Goal: Transaction & Acquisition: Purchase product/service

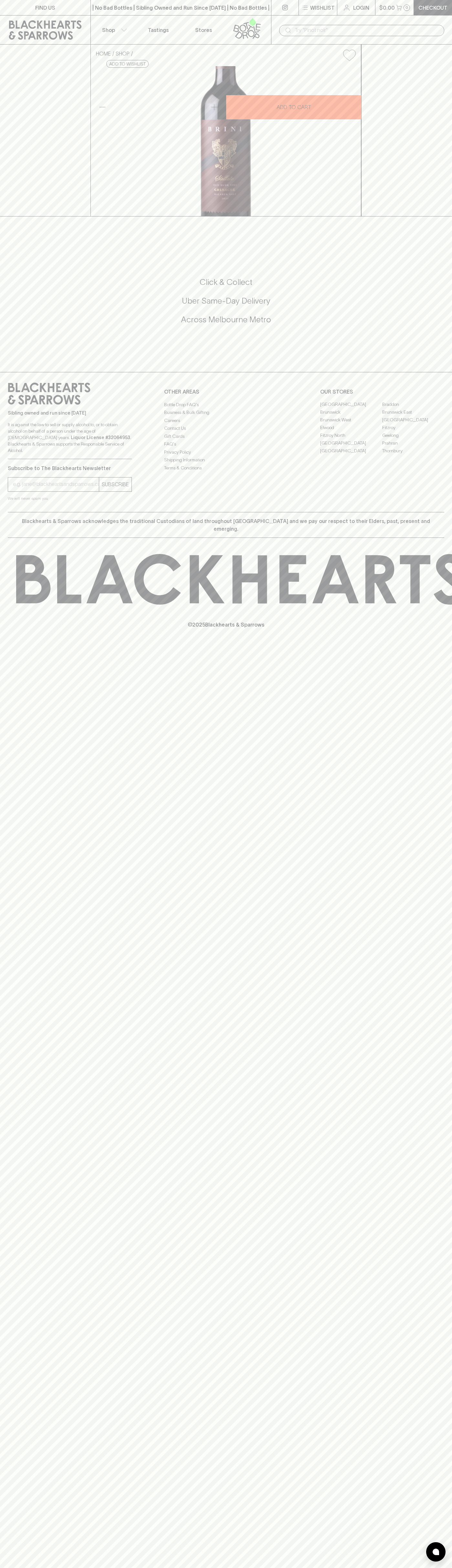
click at [90, 19] on nav "Shop Tastings Stores" at bounding box center [180, 30] width 181 height 29
click at [427, 1127] on div "FIND US | No Bad Bottles | Sibling Owned and Run Since 2006 | No Bad Bottles | …" at bounding box center [226, 784] width 452 height 1568
click at [406, 1567] on html "FIND US | No Bad Bottles | Sibling Owned and Run Since 2006 | No Bad Bottles | …" at bounding box center [226, 784] width 452 height 1568
click at [3, 512] on div "Sibling owned and run since 2006 It is against the law to sell or supply alcoho…" at bounding box center [226, 442] width 452 height 140
